Goal: Task Accomplishment & Management: Use online tool/utility

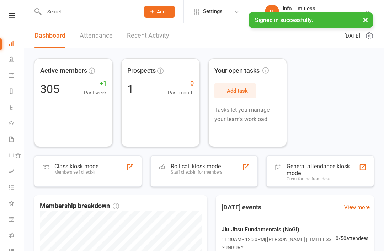
click at [12, 80] on link "Calendar" at bounding box center [17, 76] width 16 height 16
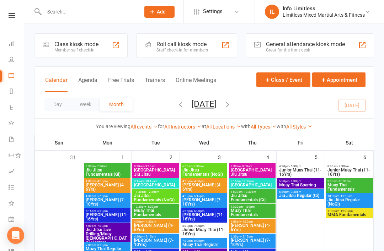
click at [77, 50] on div "Member self check-in" at bounding box center [76, 50] width 44 height 5
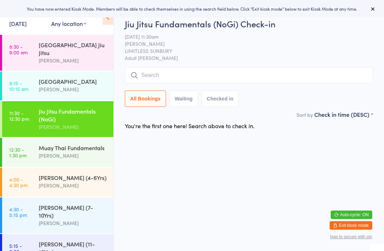
click at [258, 76] on input "search" at bounding box center [249, 75] width 248 height 16
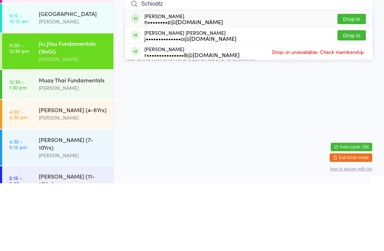
type input "Schiodtz"
click at [356, 82] on button "Drop in" at bounding box center [351, 87] width 28 height 10
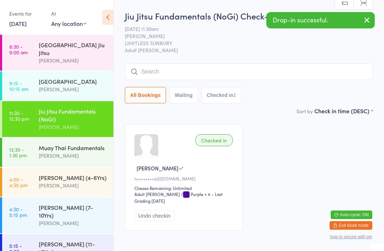
click at [272, 74] on input "search" at bounding box center [249, 72] width 248 height 16
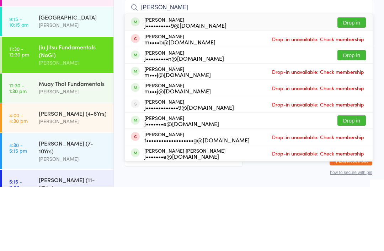
type input "[PERSON_NAME]"
click at [355, 82] on button "Drop in" at bounding box center [351, 87] width 28 height 10
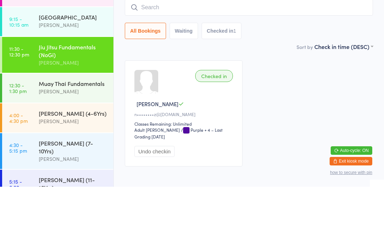
scroll to position [38, 0]
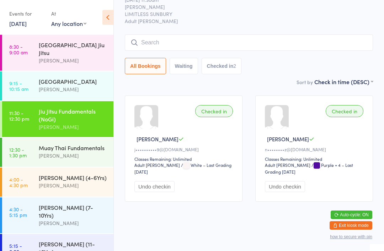
click at [238, 23] on div "Jiu Jitsu Fundamentals (NoGi) Check-in [DATE] 11:30am [PERSON_NAME] LIMITLESS S…" at bounding box center [249, 29] width 248 height 97
click at [297, 34] on input "search" at bounding box center [249, 42] width 248 height 16
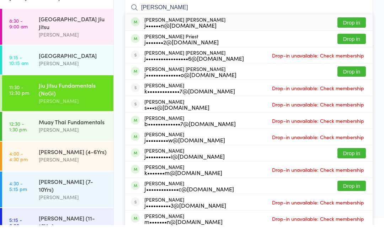
type input "[PERSON_NAME]"
click at [354, 92] on button "Drop in" at bounding box center [351, 97] width 28 height 10
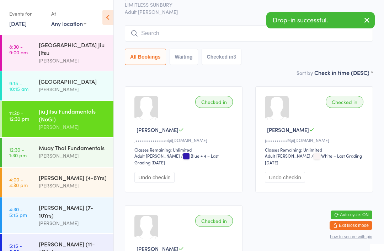
click at [222, 27] on input "search" at bounding box center [249, 33] width 248 height 16
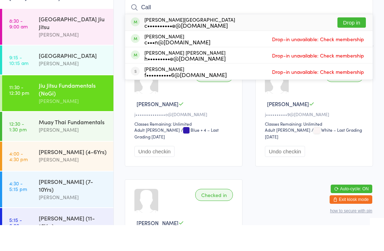
type input "Call"
click at [320, 40] on div "[PERSON_NAME] Ridge c••••••••••e@[DOMAIN_NAME] Drop in" at bounding box center [248, 48] width 247 height 16
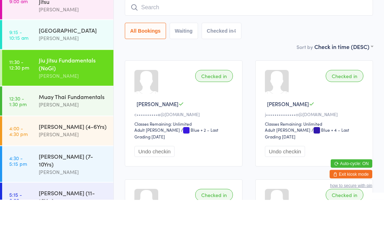
scroll to position [12, 0]
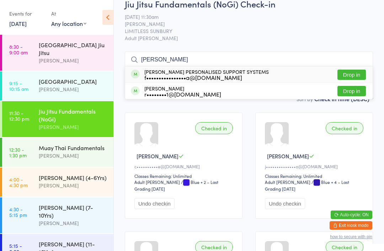
type input "[PERSON_NAME]"
click at [346, 75] on button "Drop in" at bounding box center [351, 75] width 28 height 10
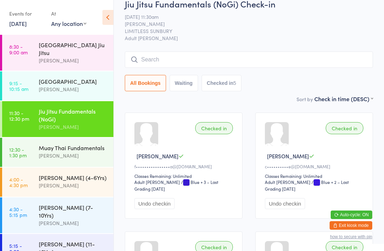
click at [153, 68] on input "search" at bounding box center [249, 60] width 248 height 16
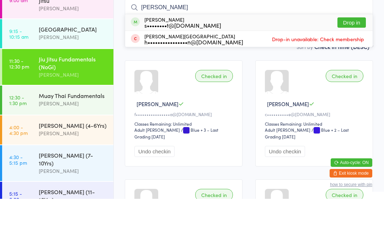
type input "[PERSON_NAME]"
click at [348, 70] on button "Drop in" at bounding box center [351, 75] width 28 height 10
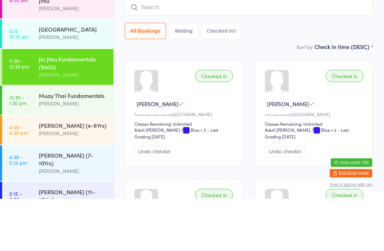
scroll to position [64, 0]
